Goal: Find specific page/section: Find specific page/section

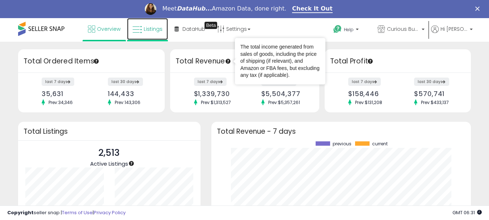
click at [142, 29] on icon at bounding box center [137, 29] width 9 height 9
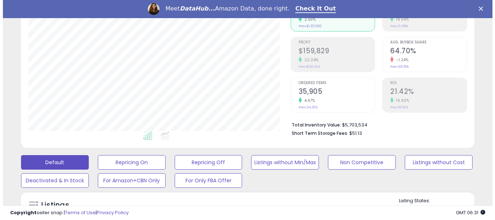
scroll to position [145, 0]
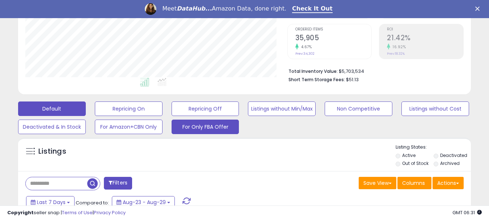
click at [230, 130] on button "For Only FBA Offer" at bounding box center [206, 127] width 68 height 14
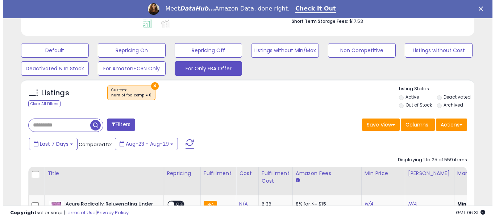
scroll to position [217, 0]
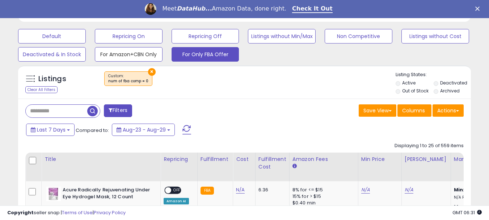
click at [137, 55] on button "For Amazon+CBN Only" at bounding box center [129, 54] width 68 height 14
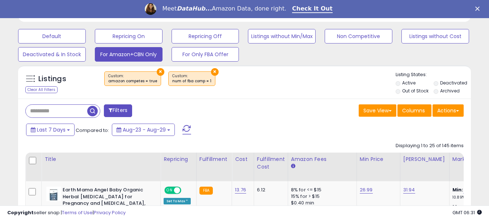
scroll to position [148, 262]
